Goal: Task Accomplishment & Management: Manage account settings

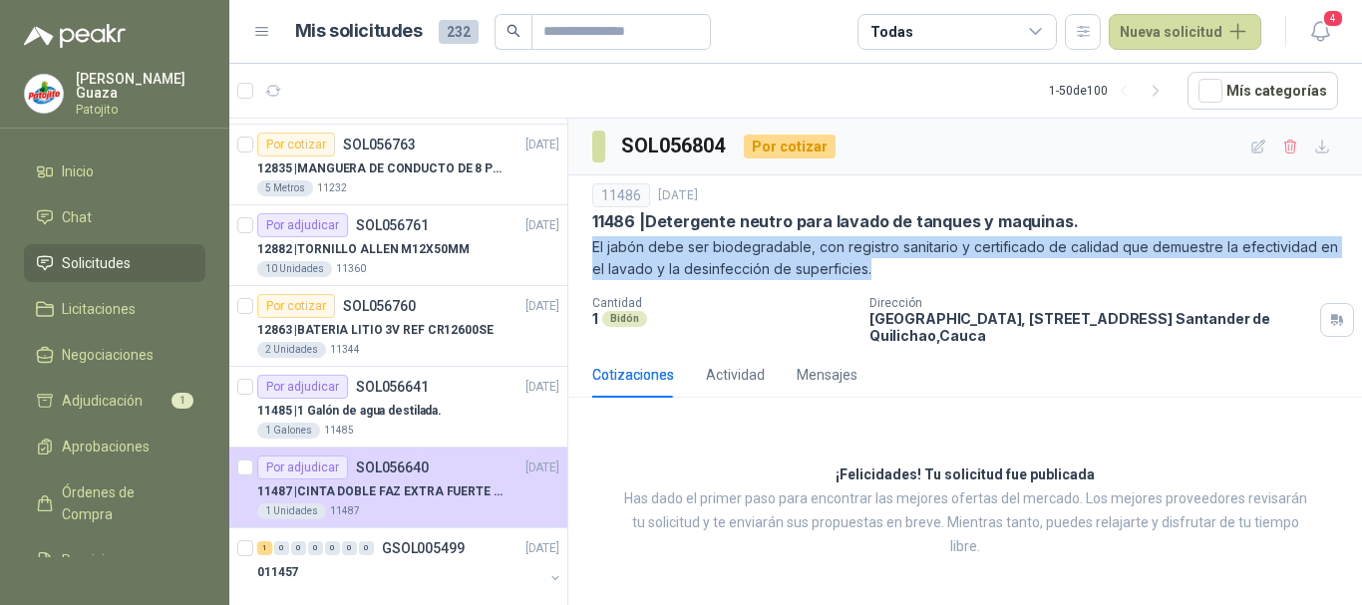
scroll to position [399, 0]
drag, startPoint x: 434, startPoint y: 402, endPoint x: 296, endPoint y: 585, distance: 229.4
click at [434, 403] on p "11485 | 1 Galón de agua destilada." at bounding box center [349, 410] width 185 height 19
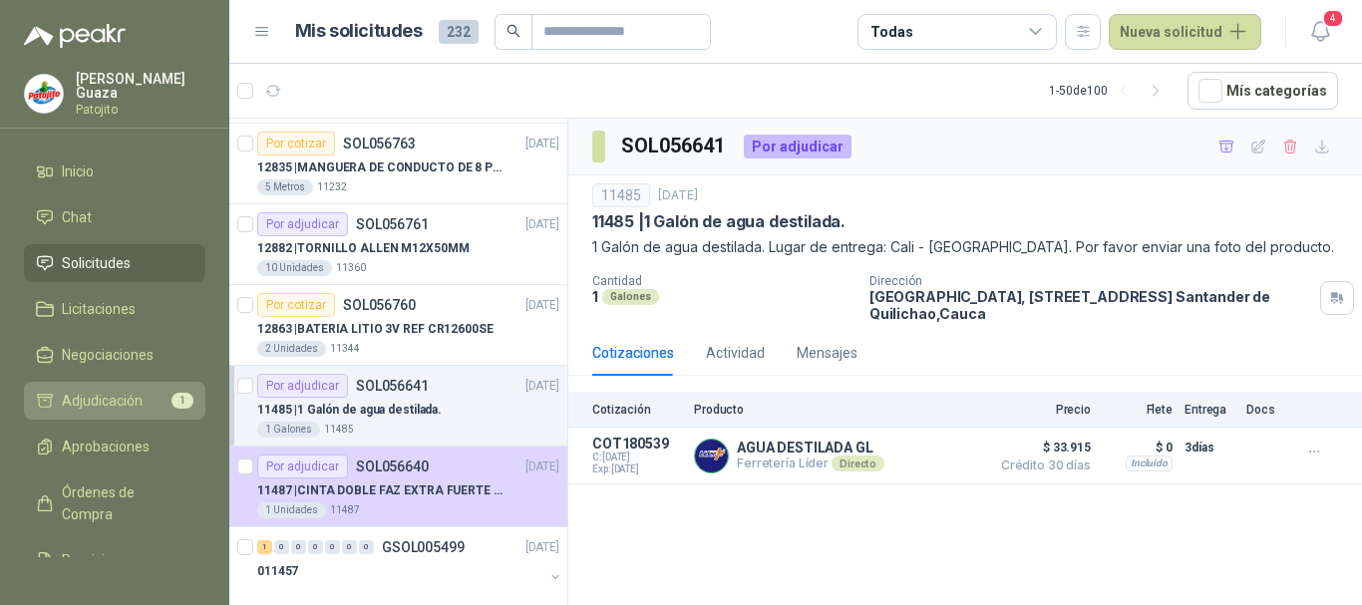
click at [85, 382] on link "Adjudicación 1" at bounding box center [115, 401] width 182 height 38
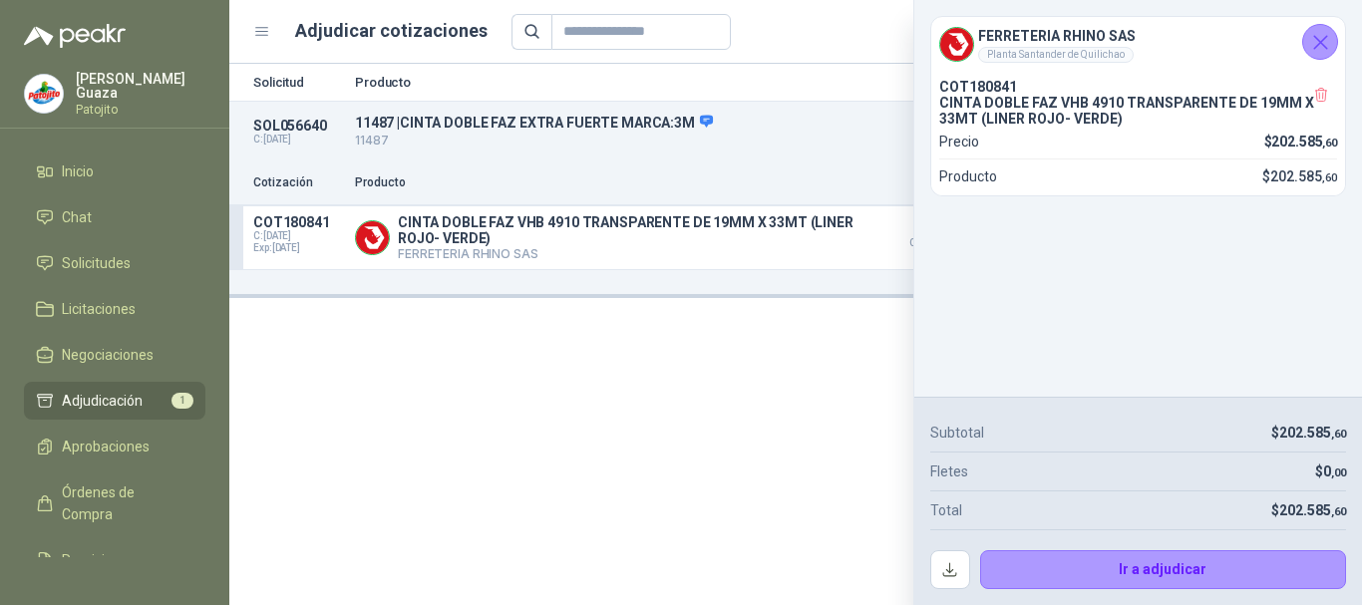
click at [1323, 34] on icon "Cerrar" at bounding box center [1320, 42] width 25 height 25
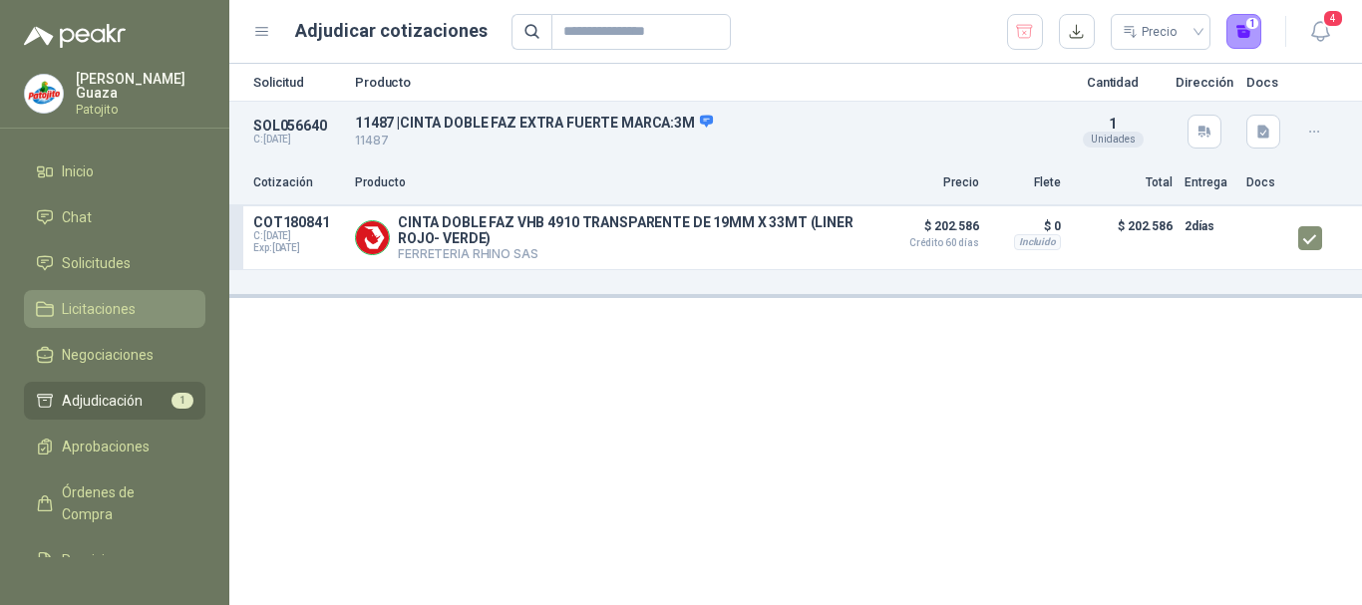
click at [109, 304] on span "Licitaciones" at bounding box center [99, 309] width 74 height 22
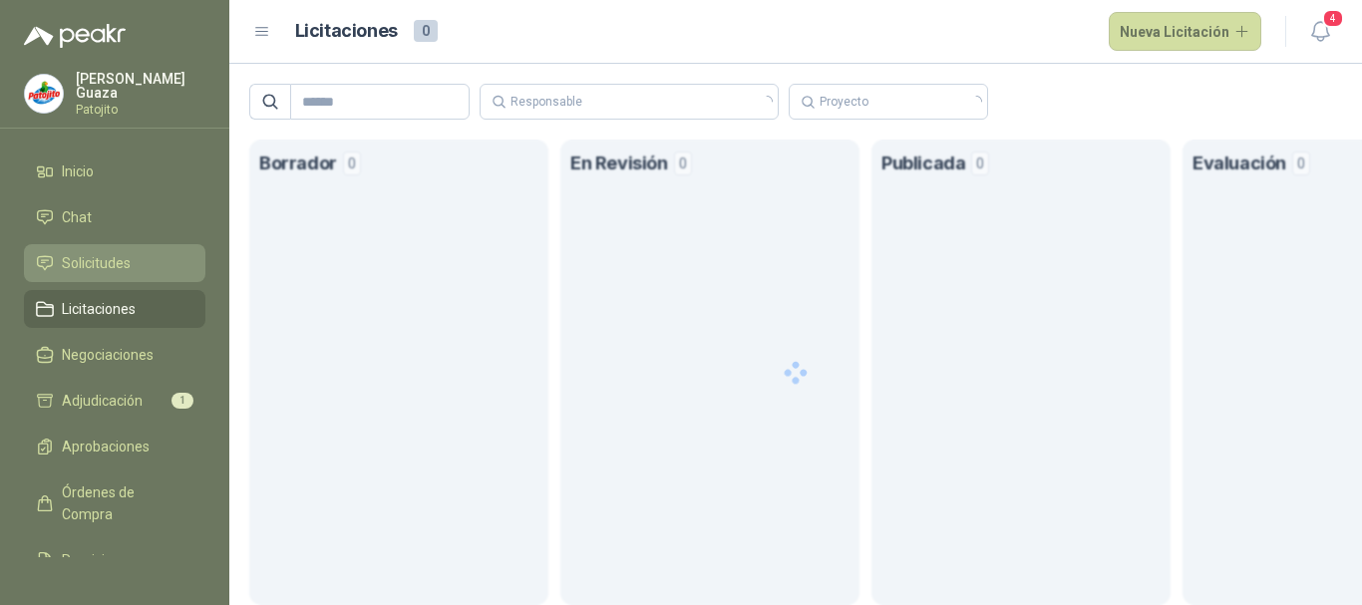
click at [126, 252] on span "Solicitudes" at bounding box center [96, 263] width 69 height 22
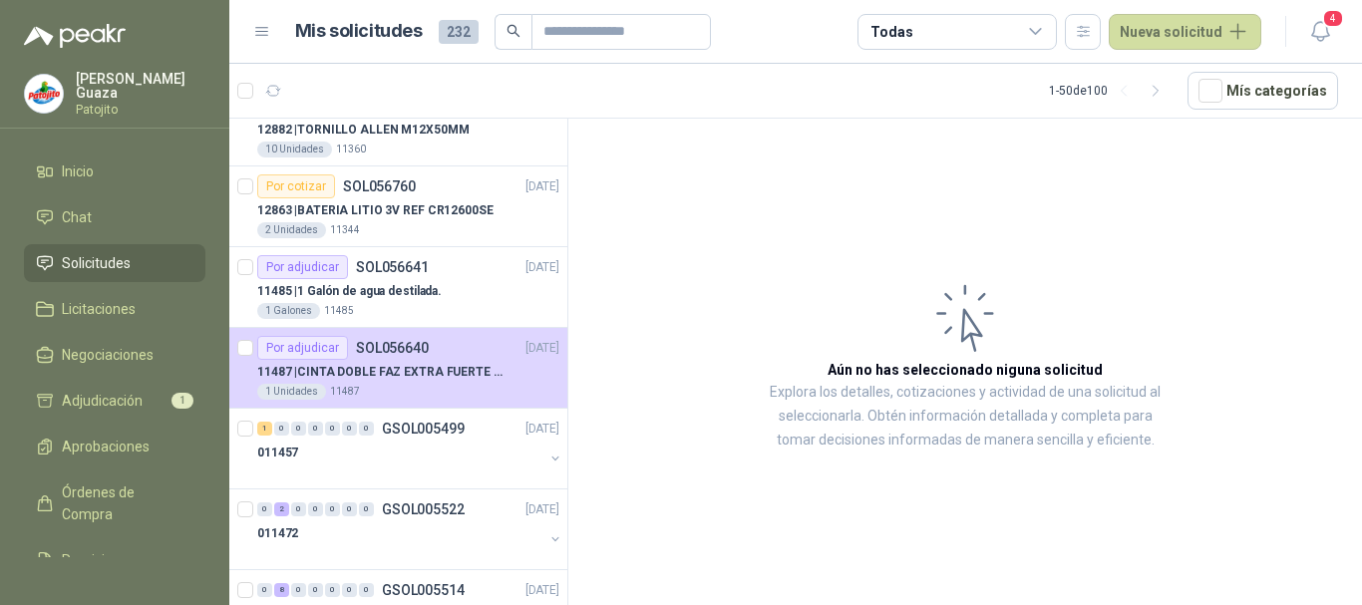
scroll to position [534, 0]
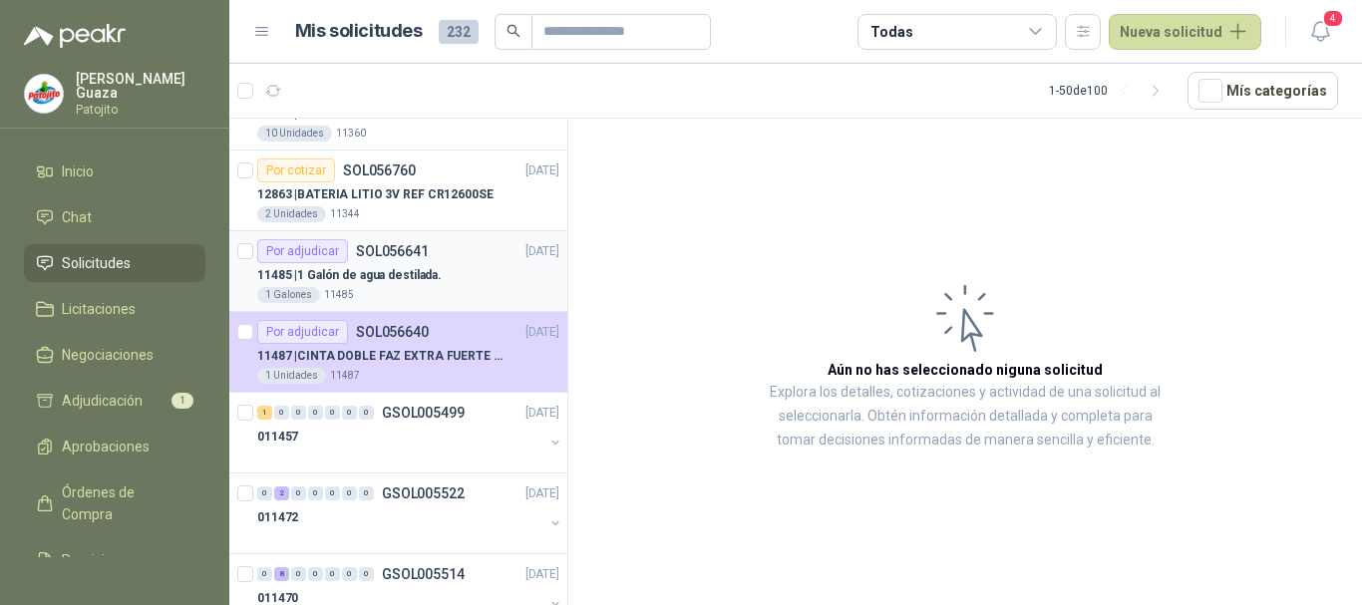
click at [422, 259] on div "Por adjudicar SOL056641" at bounding box center [343, 251] width 172 height 24
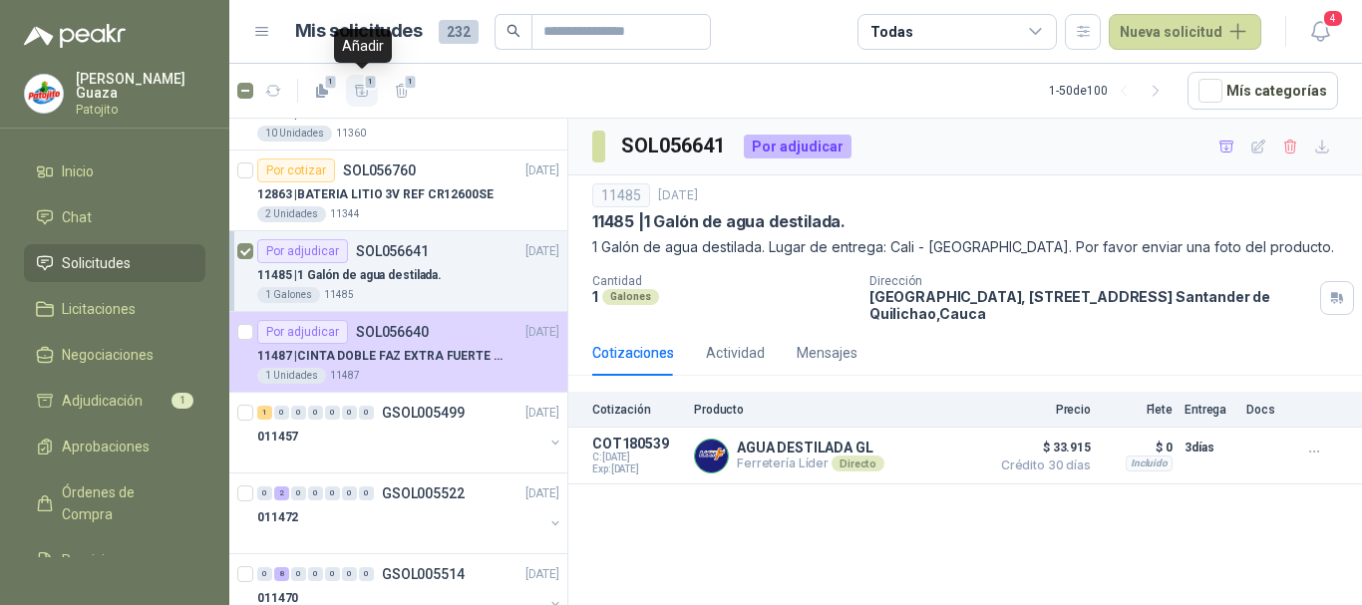
click at [374, 89] on span "1" at bounding box center [371, 82] width 14 height 16
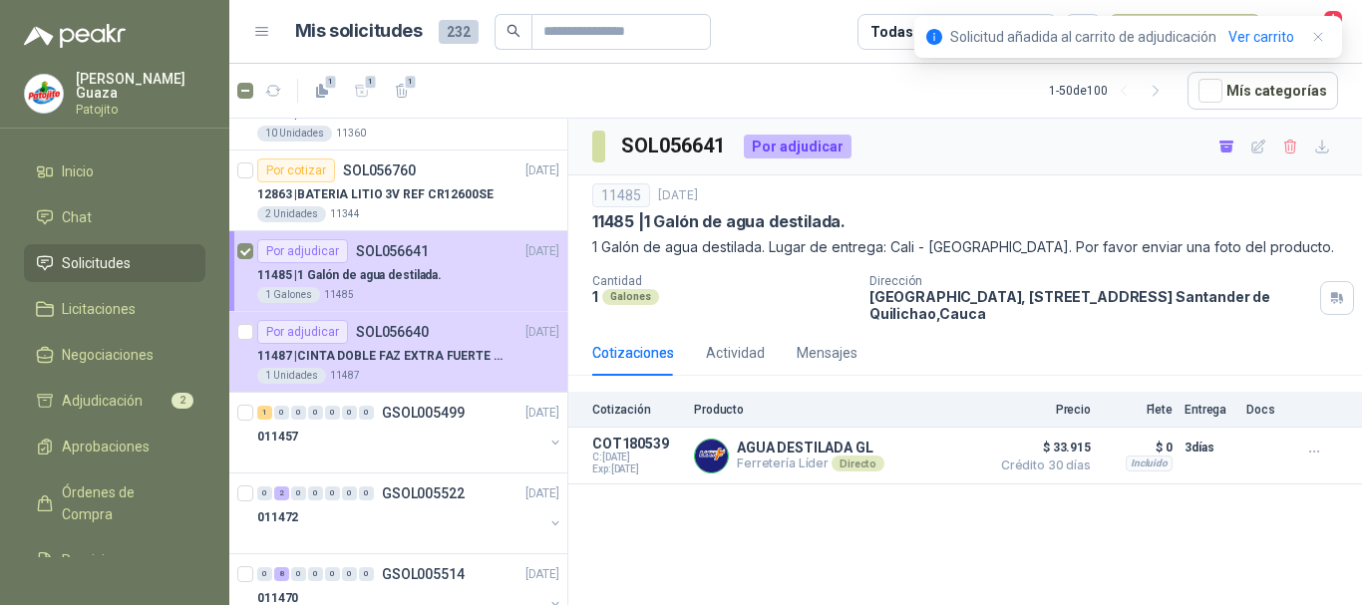
click at [90, 374] on ul "Inicio Chat Solicitudes Licitaciones Negociaciones Adjudicación 2 Aprobaciones …" at bounding box center [114, 355] width 229 height 405
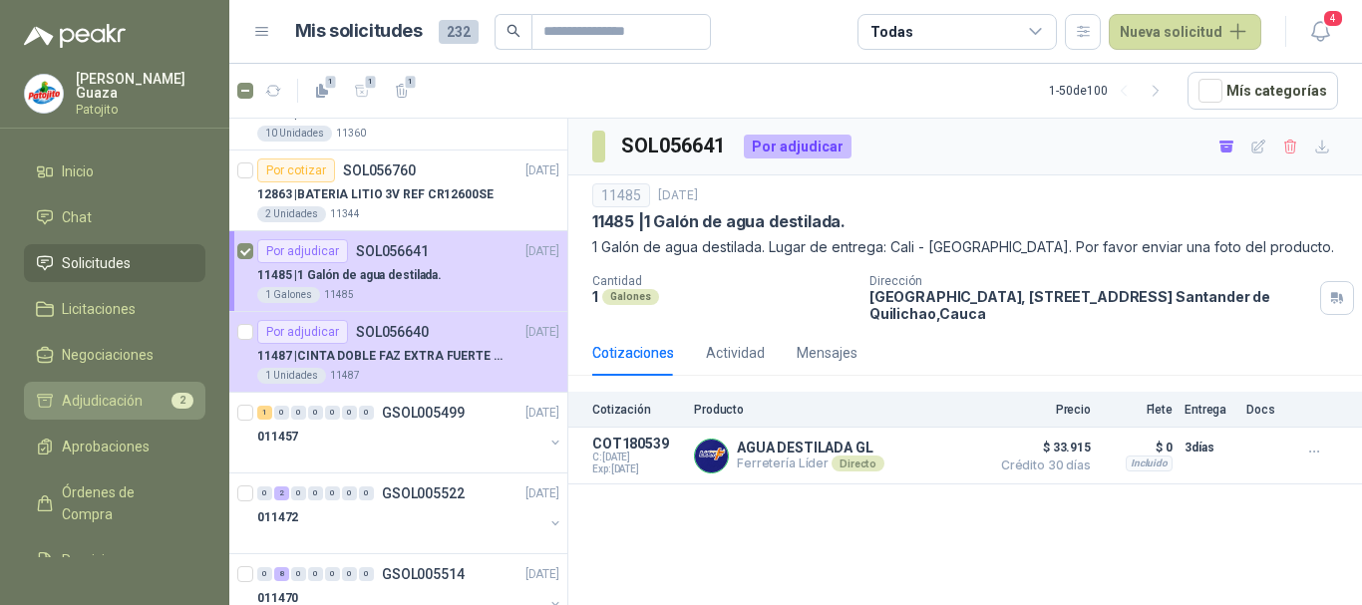
click at [90, 396] on span "Adjudicación" at bounding box center [102, 401] width 81 height 22
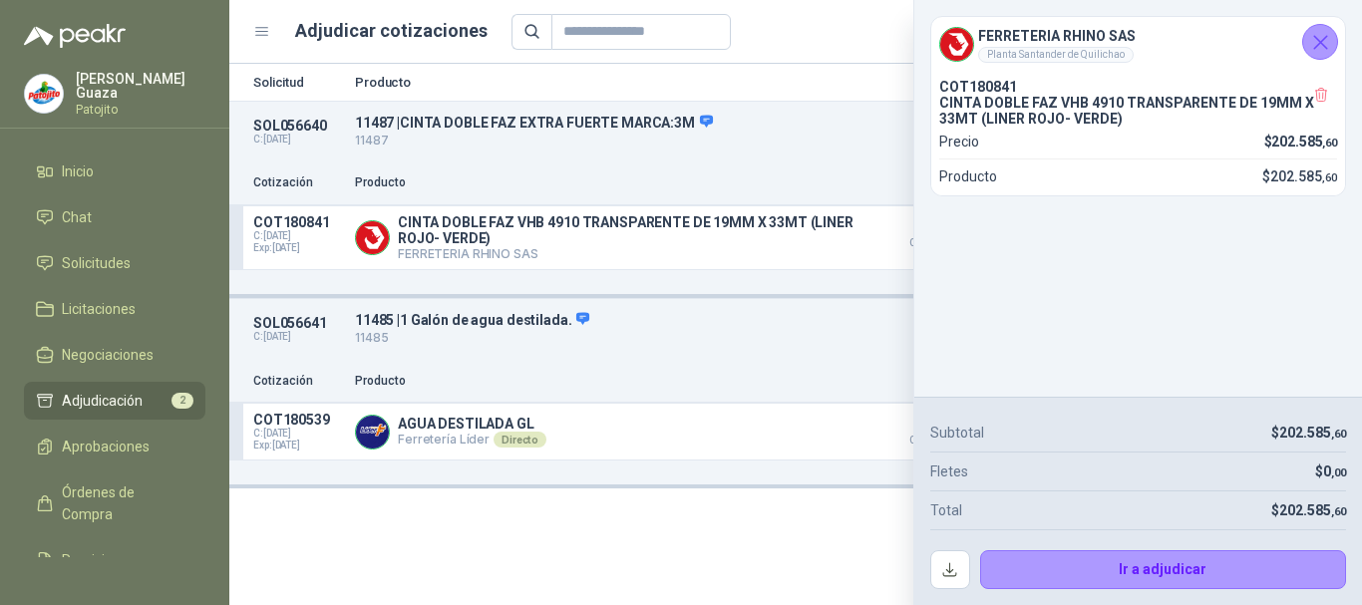
click at [1328, 39] on icon "Cerrar" at bounding box center [1320, 42] width 25 height 25
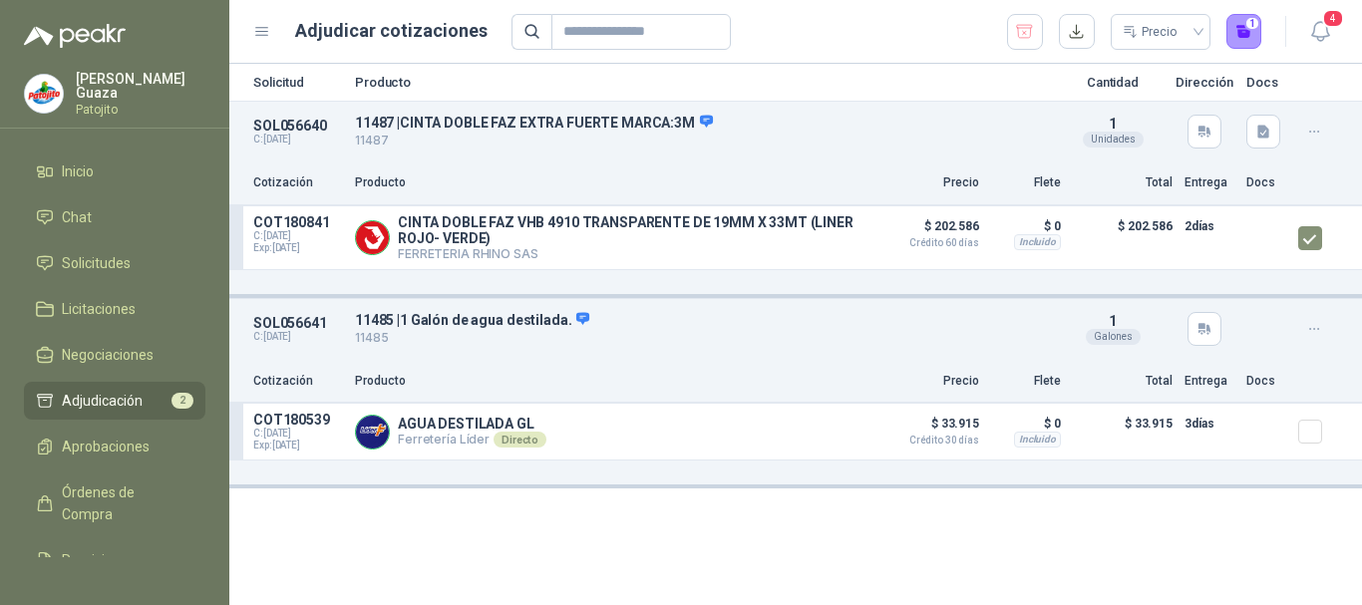
click at [596, 361] on div "Cotización Producto Precio Flete Total Entrega Docs" at bounding box center [795, 382] width 1133 height 45
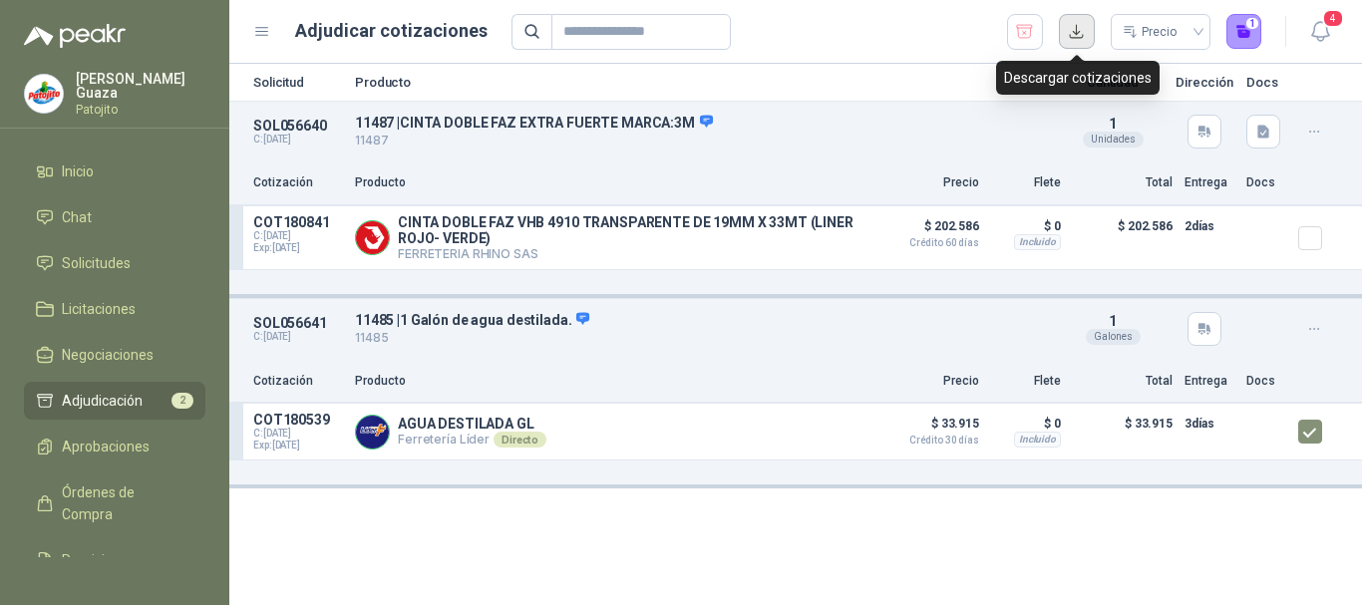
click at [1079, 42] on button "button" at bounding box center [1077, 32] width 36 height 36
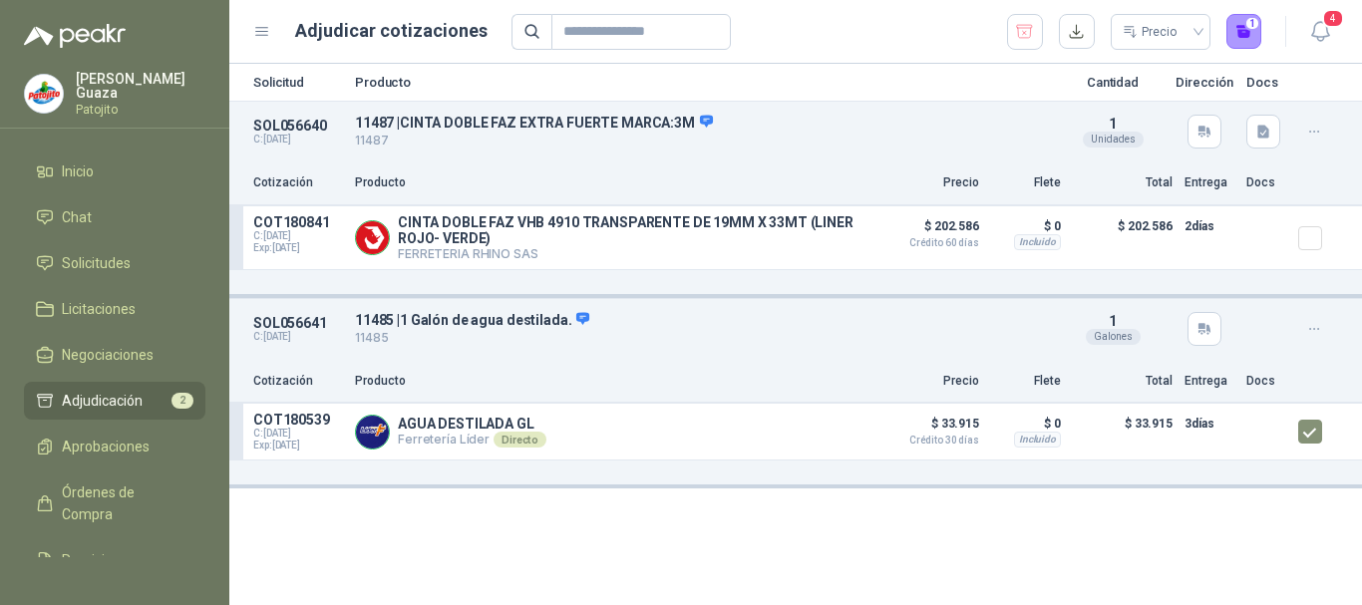
click at [132, 242] on ul "Inicio Chat Solicitudes Licitaciones Negociaciones Adjudicación 2 Aprobaciones …" at bounding box center [114, 355] width 229 height 405
click at [143, 253] on li "Solicitudes" at bounding box center [115, 263] width 158 height 22
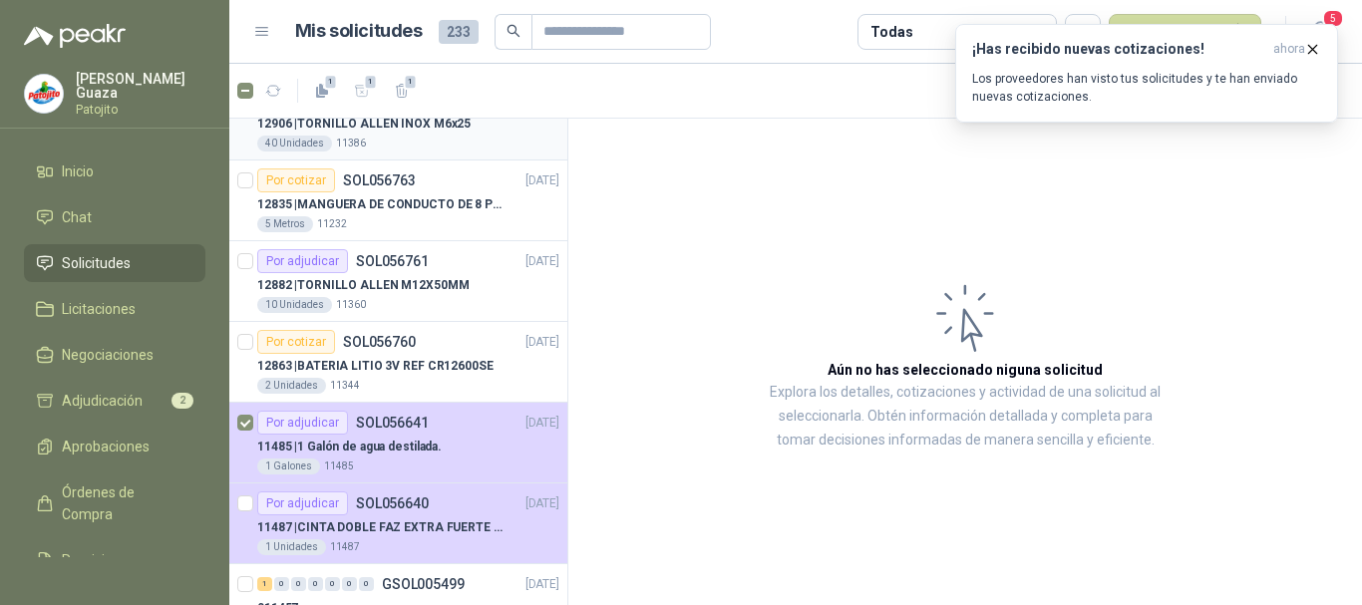
scroll to position [399, 0]
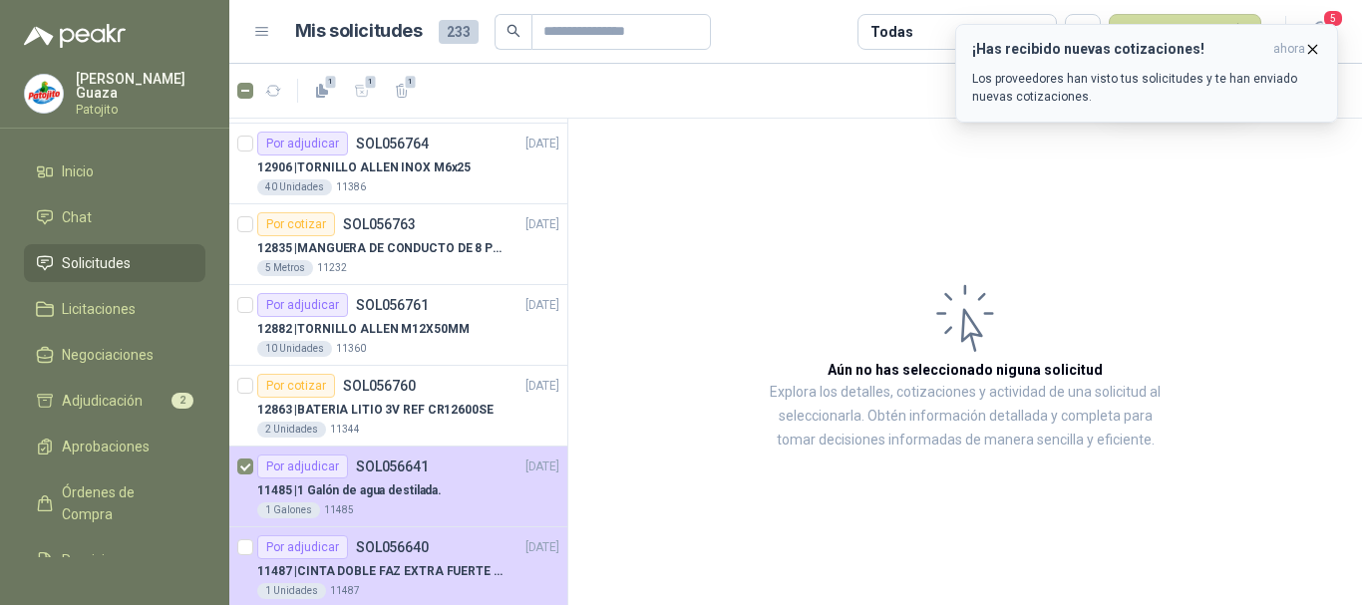
click at [1303, 45] on span "ahora" at bounding box center [1290, 49] width 32 height 17
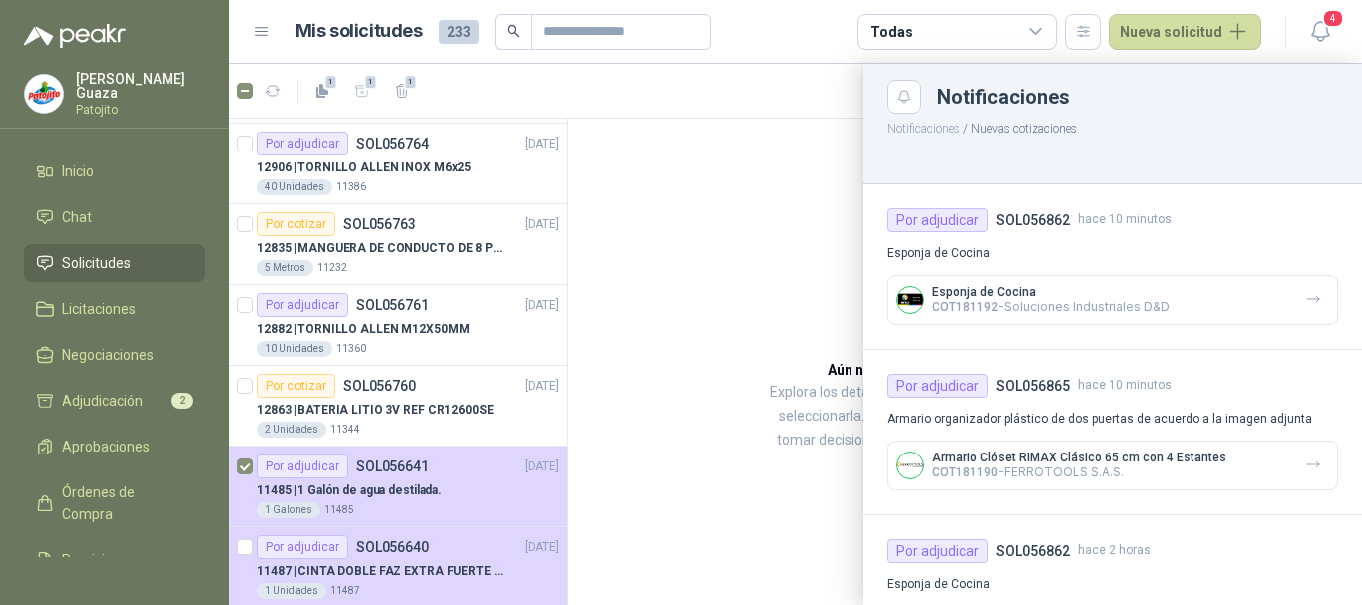
click at [797, 157] on div at bounding box center [795, 335] width 1133 height 542
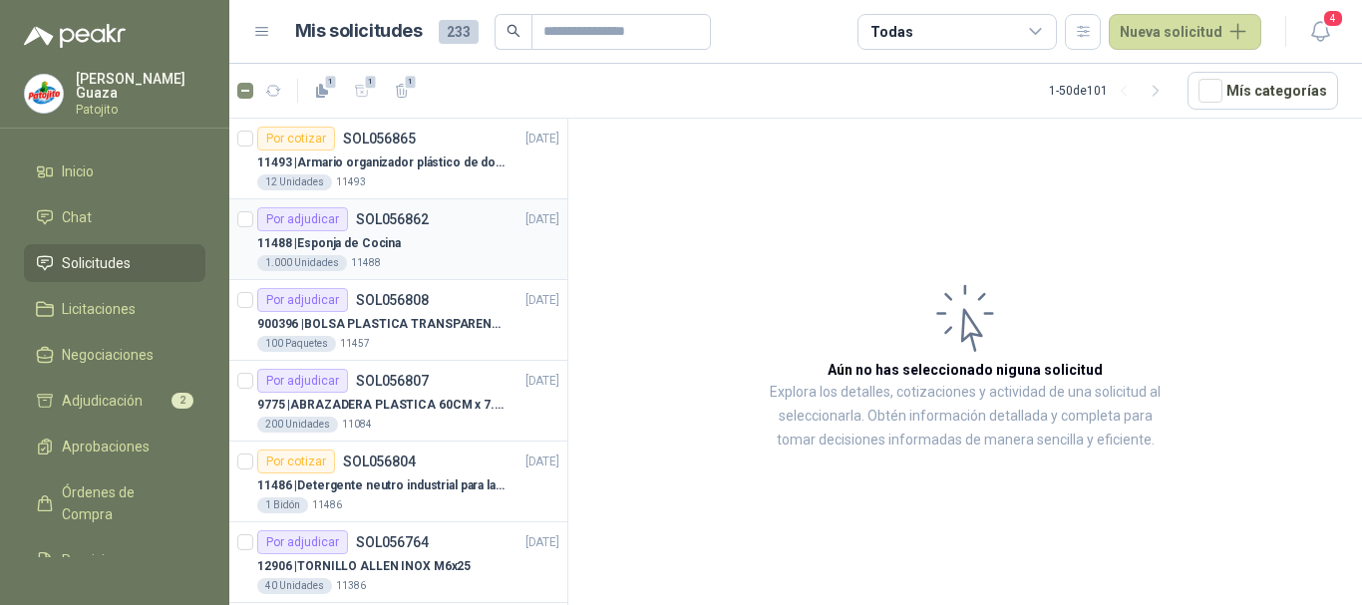
scroll to position [100, 0]
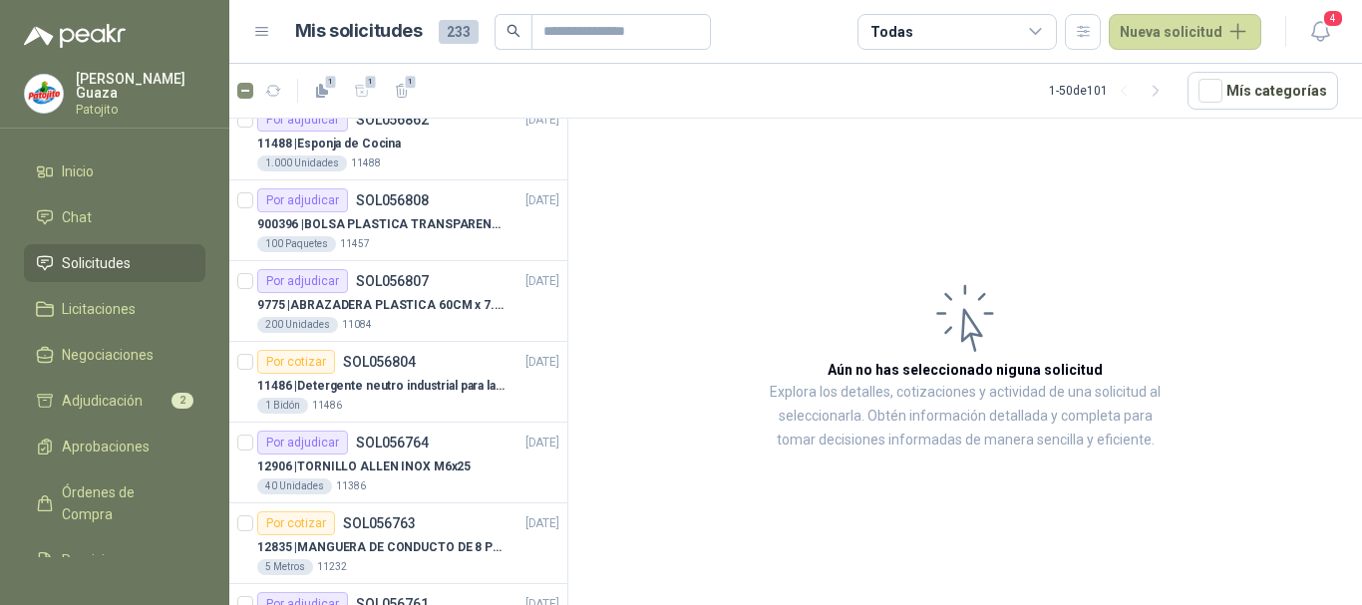
click at [623, 186] on article "Aún no has seleccionado niguna solicitud Explora los detalles, cotizaciones y a…" at bounding box center [965, 366] width 794 height 494
click at [180, 403] on link "Adjudicación 2" at bounding box center [115, 401] width 182 height 38
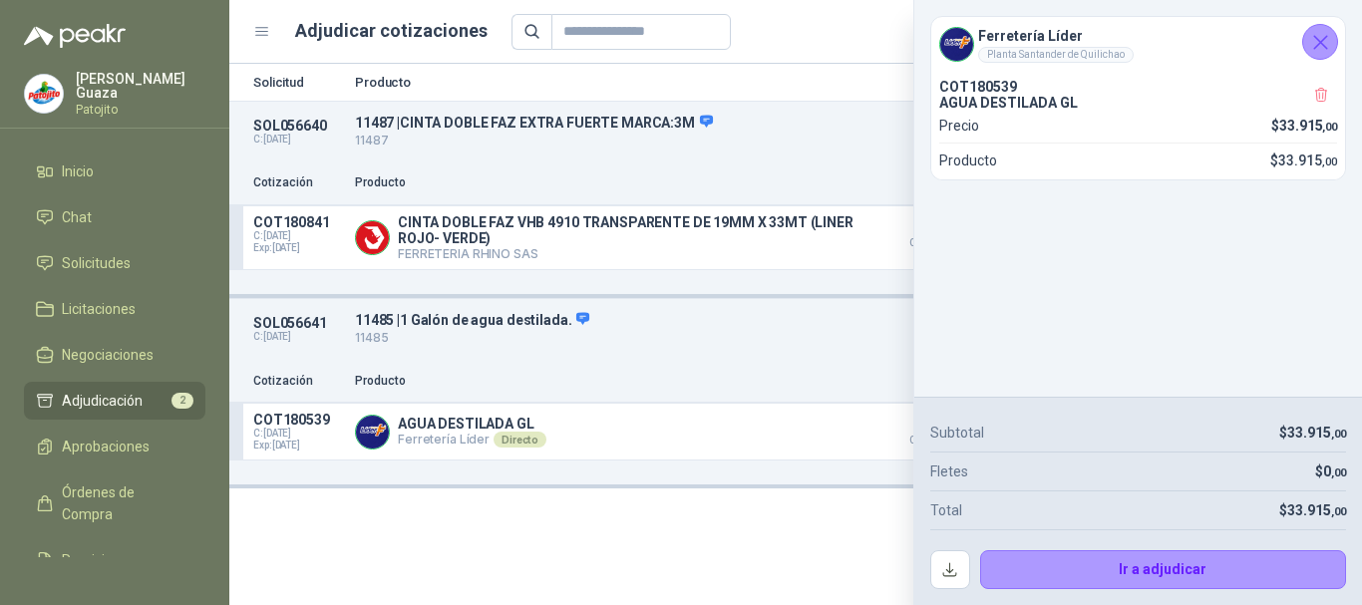
click at [1330, 33] on icon "Cerrar" at bounding box center [1320, 42] width 25 height 25
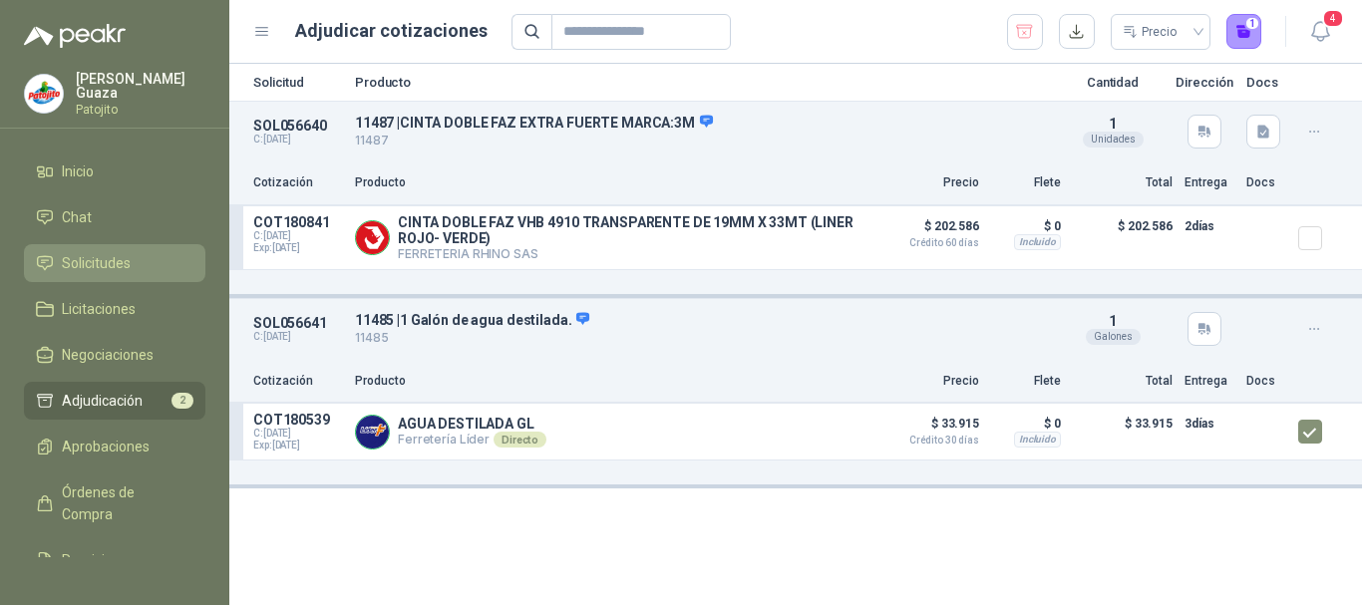
click at [67, 267] on span "Solicitudes" at bounding box center [96, 263] width 69 height 22
